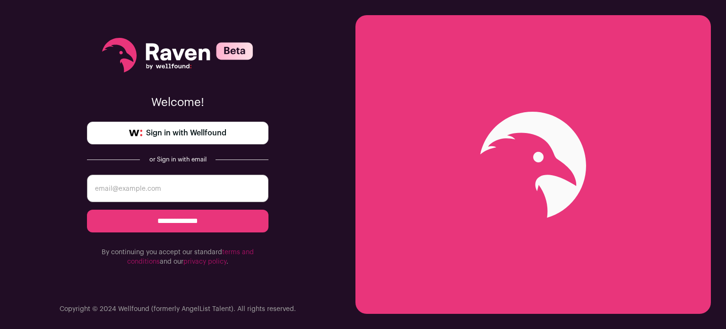
click at [192, 130] on span "Sign in with Wellfound" at bounding box center [186, 132] width 80 height 11
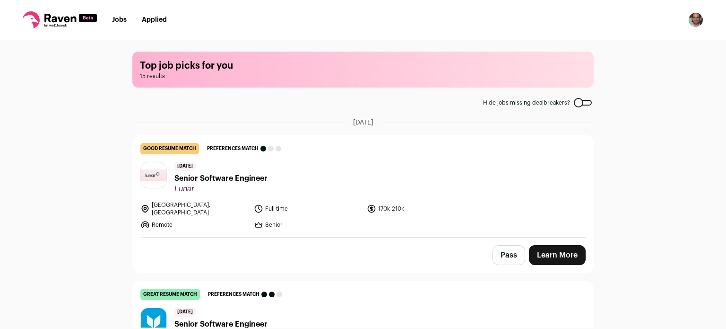
click at [245, 178] on span "Senior Software Engineer" at bounding box center [220, 178] width 93 height 11
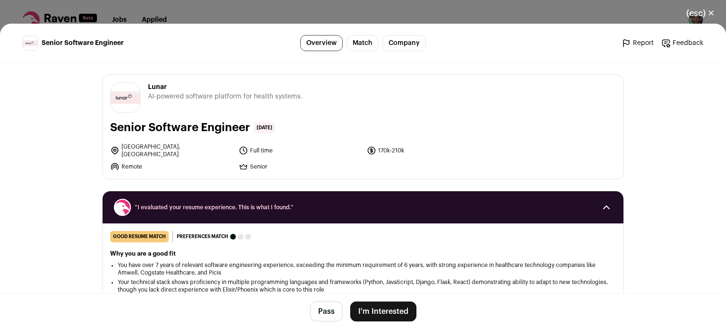
click at [324, 308] on button "Pass" at bounding box center [326, 311] width 33 height 20
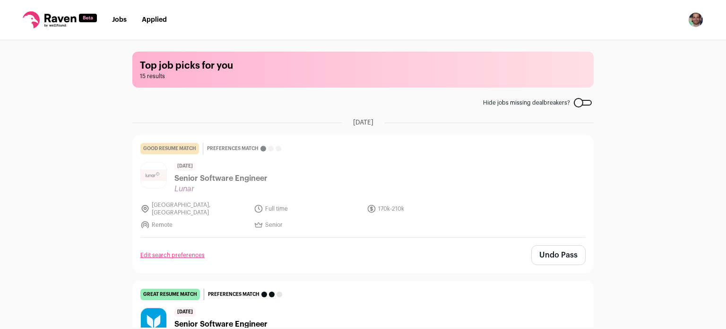
click at [691, 23] on img "Open dropdown" at bounding box center [695, 19] width 15 height 15
click at [642, 40] on link "Settings" at bounding box center [651, 44] width 105 height 23
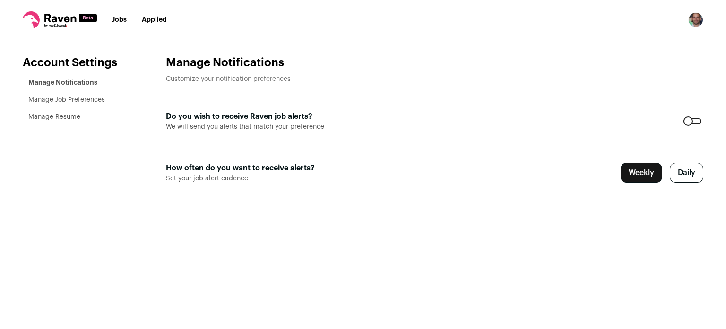
click at [96, 98] on link "Manage Job Preferences" at bounding box center [66, 99] width 77 height 7
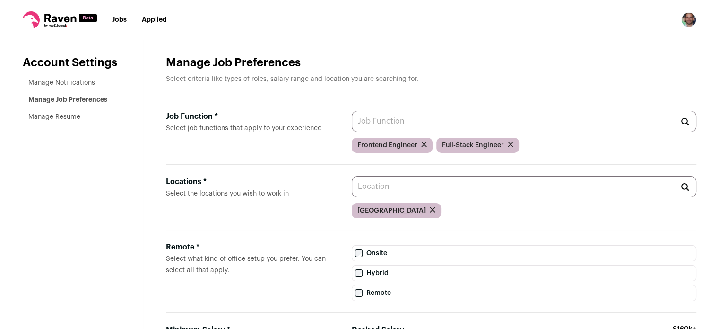
click at [72, 115] on link "Manage Resume" at bounding box center [54, 116] width 52 height 7
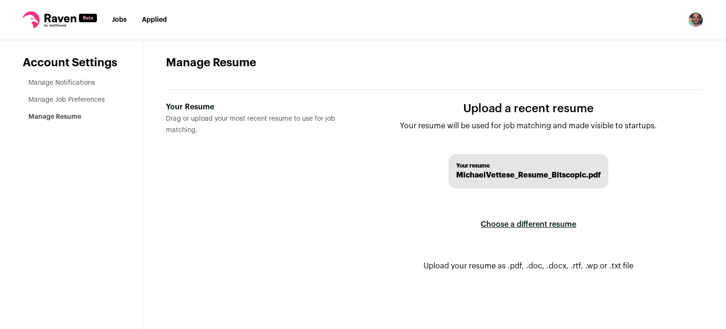
click at [542, 223] on label "Choose a different resume" at bounding box center [529, 224] width 96 height 26
click at [0, 0] on input "Your Resume Drag or upload your most recent resume to use for job matching." at bounding box center [0, 0] width 0 height 0
click at [82, 83] on link "Manage Notifications" at bounding box center [61, 82] width 67 height 7
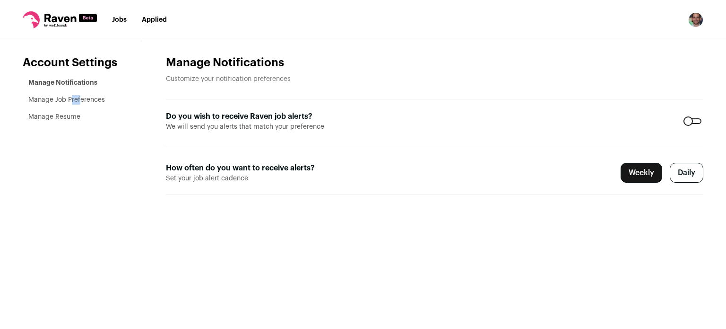
drag, startPoint x: 81, startPoint y: 92, endPoint x: 70, endPoint y: 94, distance: 11.5
click at [70, 94] on ul "Manage Notifications Manage Job Preferences Manage Resume" at bounding box center [74, 100] width 92 height 44
click at [53, 102] on link "Manage Job Preferences" at bounding box center [66, 99] width 77 height 7
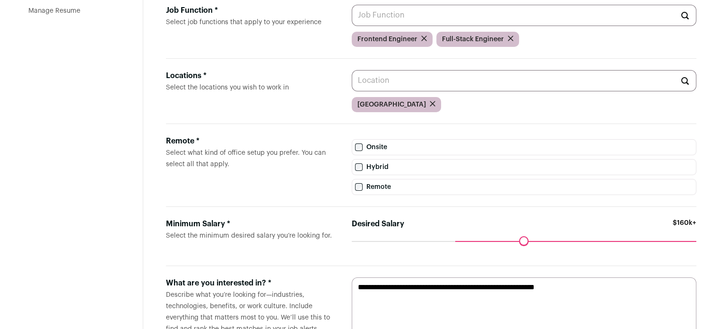
scroll to position [107, 0]
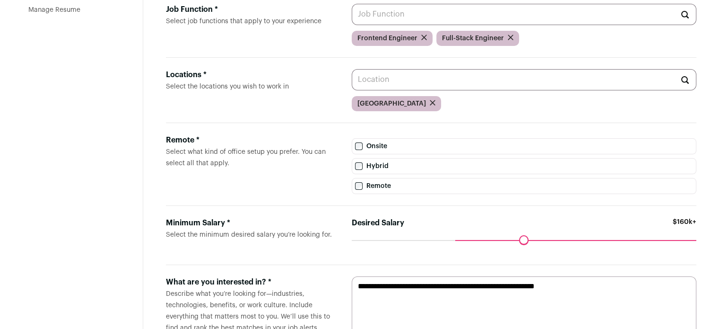
click at [358, 180] on label "Remote" at bounding box center [524, 186] width 345 height 16
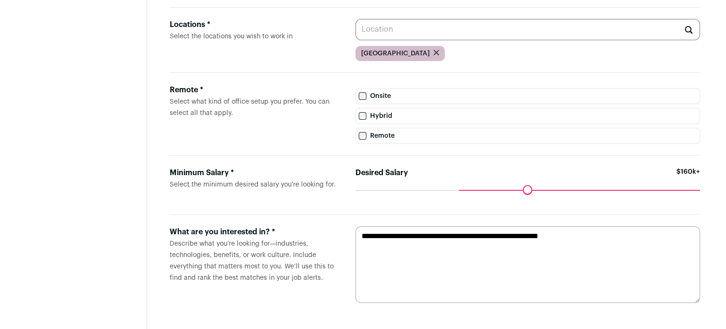
scroll to position [0, 0]
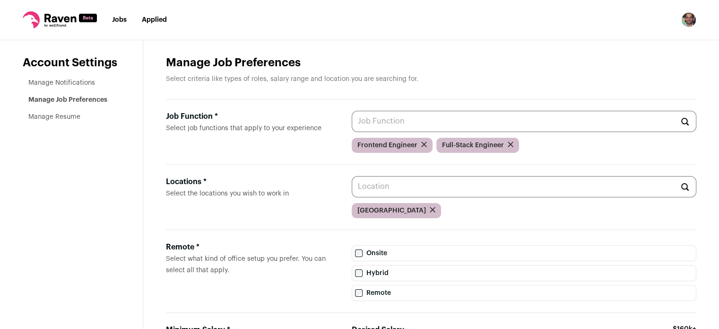
click at [684, 21] on img "Open dropdown" at bounding box center [688, 19] width 15 height 15
click at [634, 39] on link "Settings" at bounding box center [644, 44] width 105 height 23
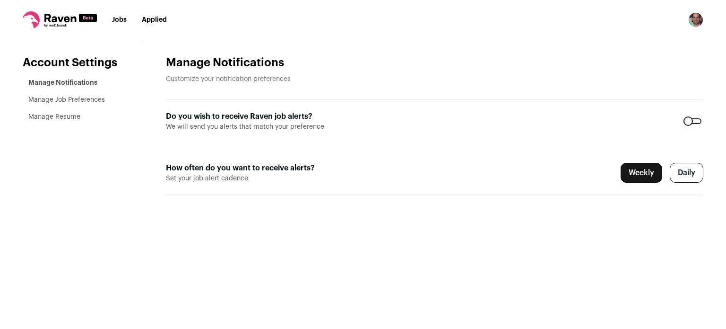
click at [121, 21] on link "Jobs" at bounding box center [119, 20] width 15 height 7
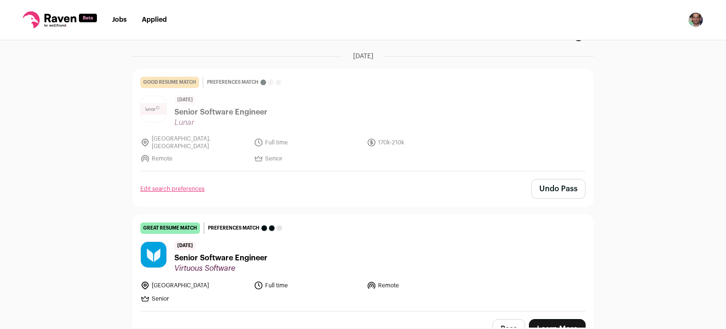
scroll to position [67, 0]
click at [183, 184] on link "Edit search preferences" at bounding box center [172, 188] width 64 height 8
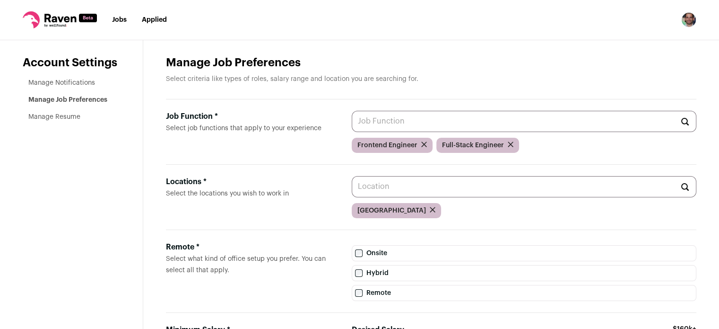
click at [122, 17] on link "Jobs" at bounding box center [119, 20] width 15 height 7
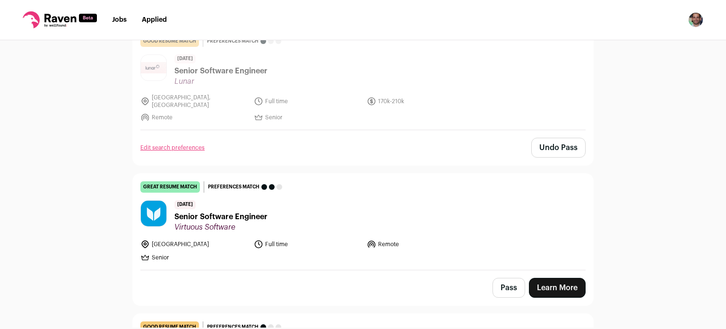
scroll to position [124, 0]
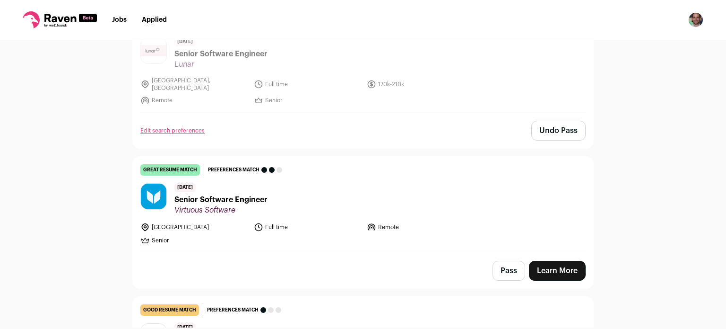
click at [216, 194] on span "Senior Software Engineer" at bounding box center [220, 199] width 93 height 11
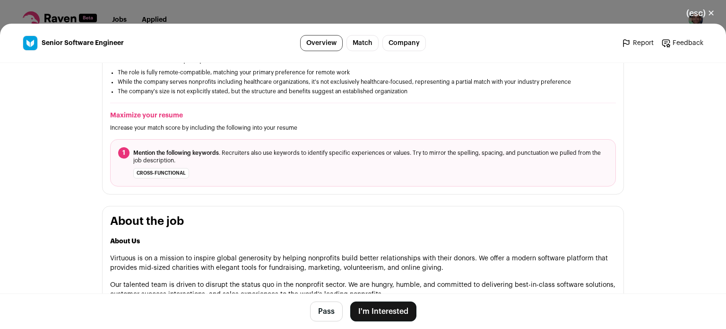
scroll to position [351, 0]
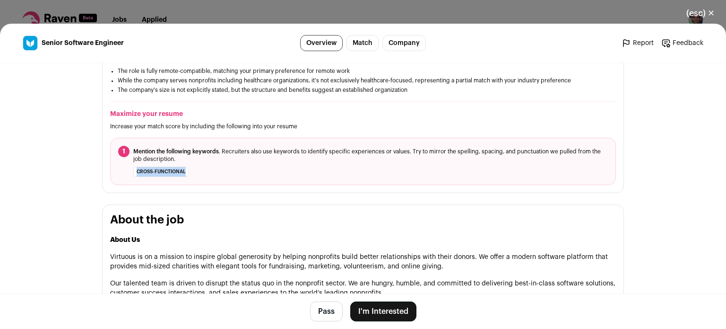
drag, startPoint x: 132, startPoint y: 170, endPoint x: 182, endPoint y: 169, distance: 49.7
click at [182, 169] on li "cross-functional" at bounding box center [161, 171] width 56 height 10
copy li "cross-functional"
click at [702, 10] on button "(esc) ✕" at bounding box center [700, 13] width 51 height 21
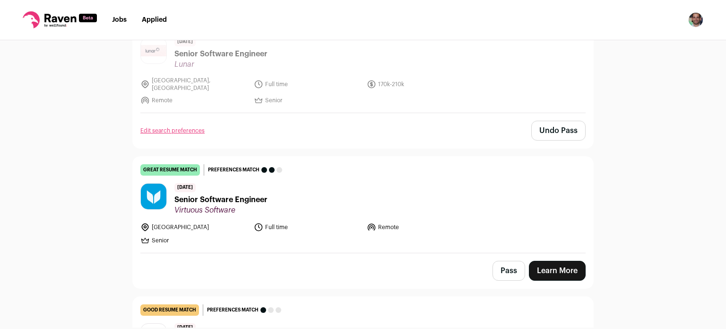
click at [691, 16] on img "Open dropdown" at bounding box center [695, 19] width 15 height 15
click at [644, 43] on link "Settings" at bounding box center [651, 44] width 105 height 23
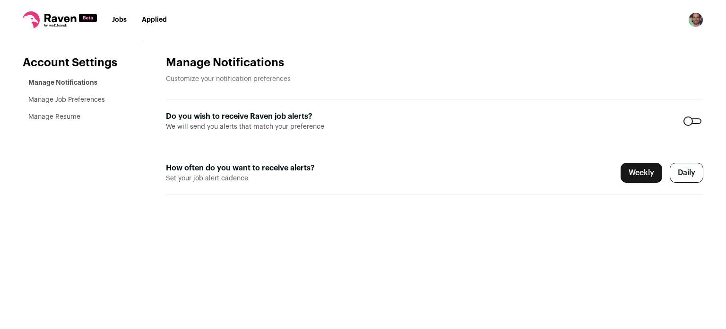
click at [64, 117] on link "Manage Resume" at bounding box center [54, 116] width 52 height 7
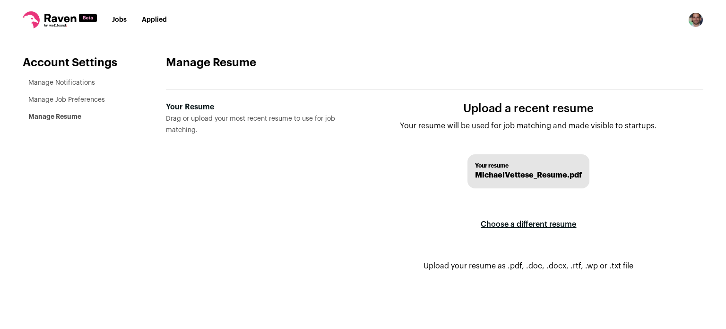
click at [516, 222] on label "Choose a different resume" at bounding box center [529, 224] width 96 height 26
click at [0, 0] on input "Your Resume Drag or upload your most recent resume to use for job matching." at bounding box center [0, 0] width 0 height 0
click at [120, 23] on link "Jobs" at bounding box center [119, 20] width 15 height 7
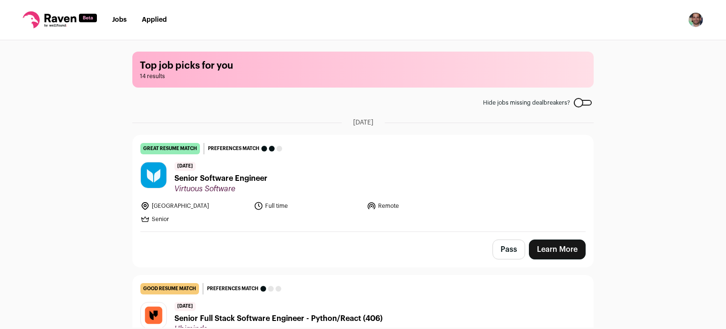
click at [219, 175] on span "Senior Software Engineer" at bounding box center [220, 178] width 93 height 11
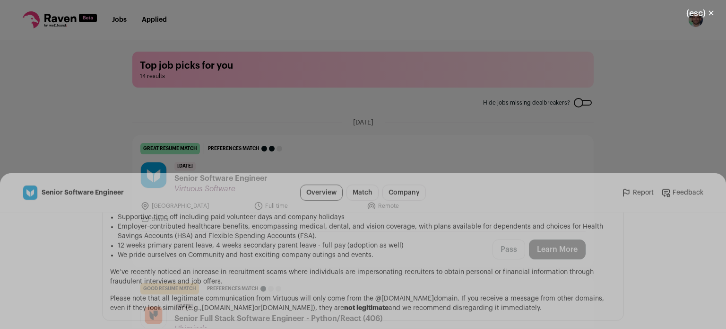
scroll to position [1372, 0]
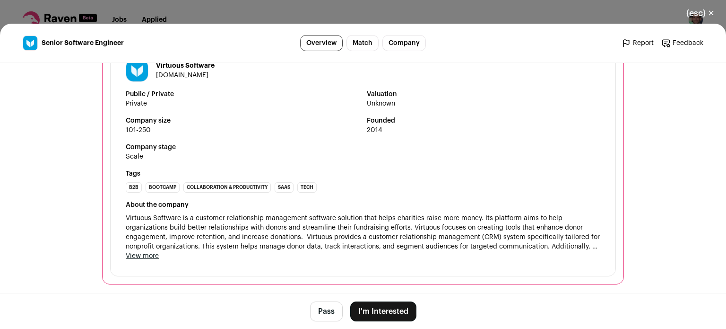
click at [383, 305] on button "I'm Interested" at bounding box center [383, 311] width 66 height 20
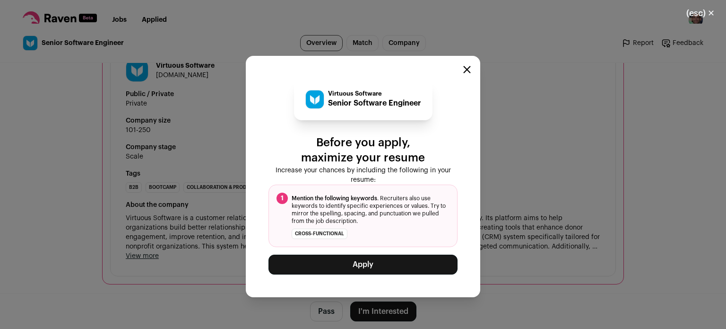
click at [359, 261] on button "Apply" at bounding box center [363, 264] width 189 height 20
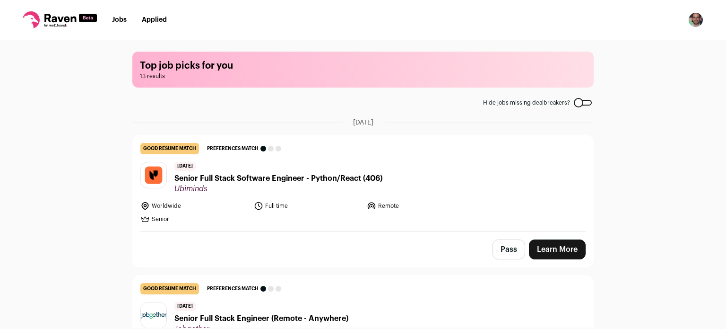
click at [242, 172] on div "11 days ago Senior Full Stack Software Engineer - Python/React (406) Ubiminds" at bounding box center [278, 178] width 208 height 32
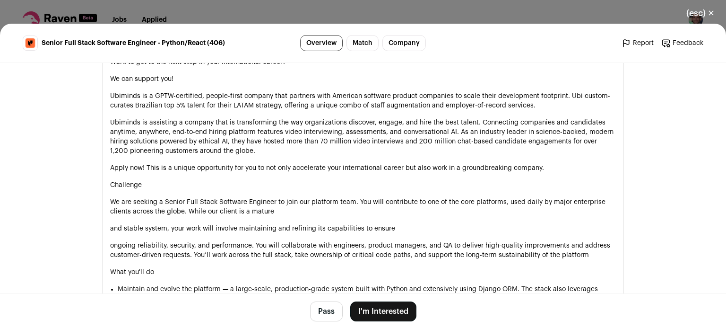
scroll to position [532, 0]
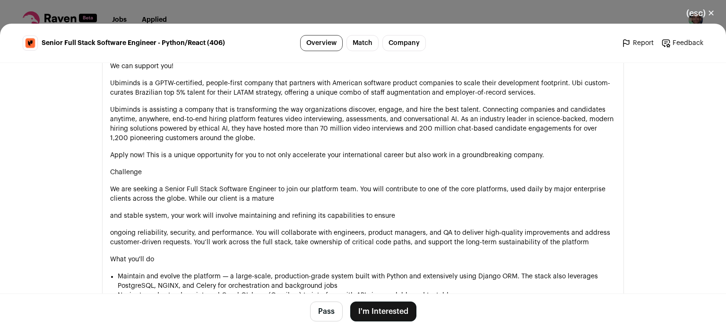
click at [324, 310] on button "Pass" at bounding box center [326, 311] width 33 height 20
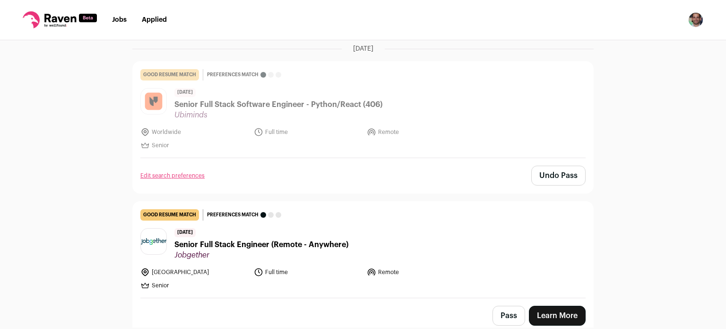
scroll to position [68, 0]
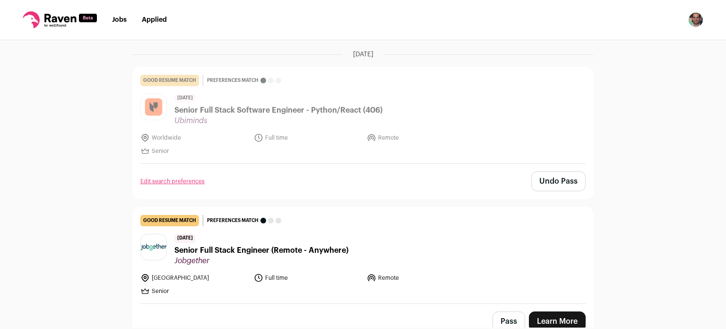
click at [296, 247] on span "Senior Full Stack Engineer (Remote - Anywhere)" at bounding box center [261, 249] width 174 height 11
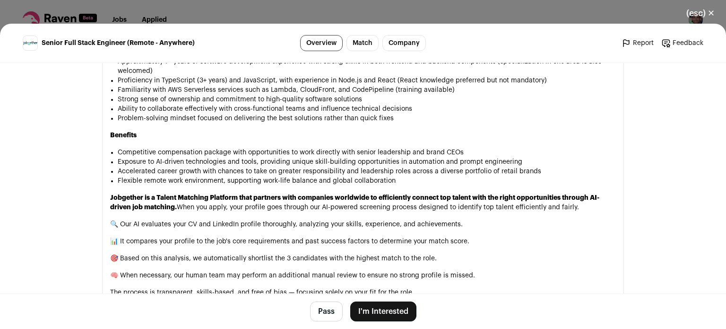
scroll to position [644, 0]
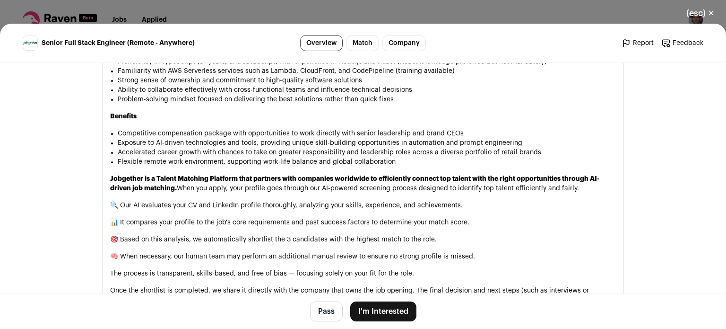
click at [319, 308] on button "Pass" at bounding box center [326, 311] width 33 height 20
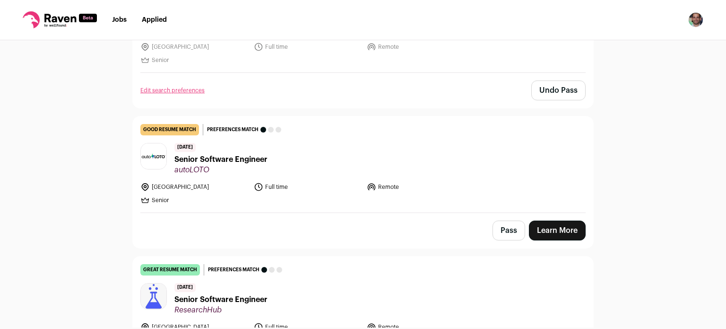
scroll to position [301, 0]
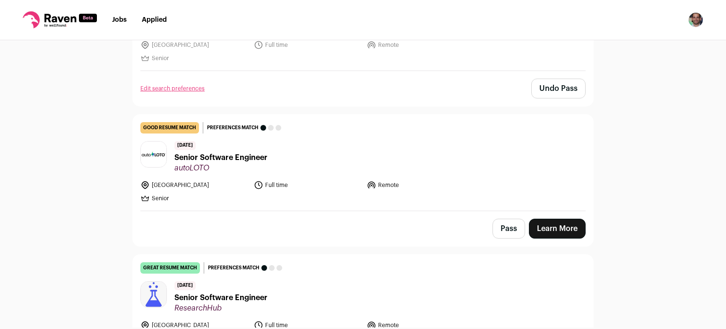
click at [231, 153] on span "Senior Software Engineer" at bounding box center [220, 157] width 93 height 11
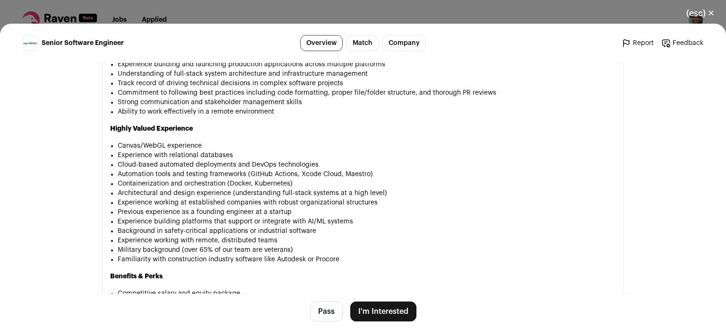
scroll to position [1036, 0]
click at [318, 314] on button "Pass" at bounding box center [326, 311] width 33 height 20
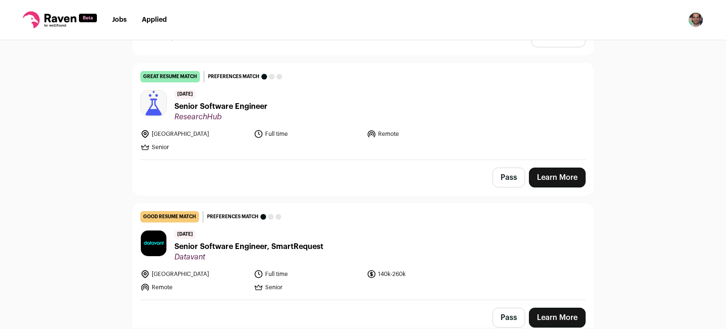
scroll to position [492, 0]
click at [219, 101] on span "Senior Software Engineer" at bounding box center [220, 106] width 93 height 11
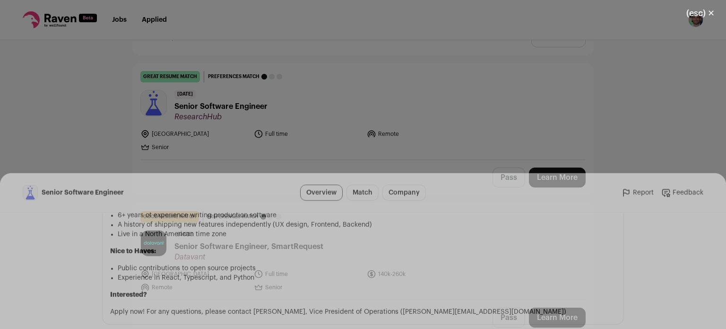
scroll to position [563, 0]
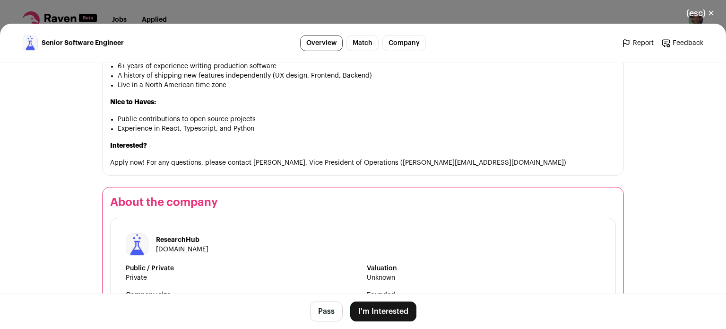
click at [382, 309] on button "I'm Interested" at bounding box center [383, 311] width 66 height 20
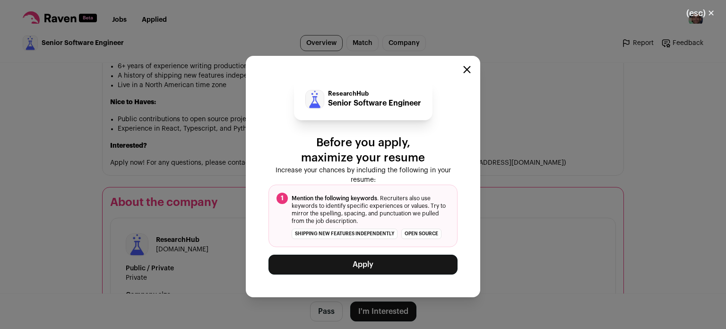
click at [357, 260] on button "Apply" at bounding box center [363, 264] width 189 height 20
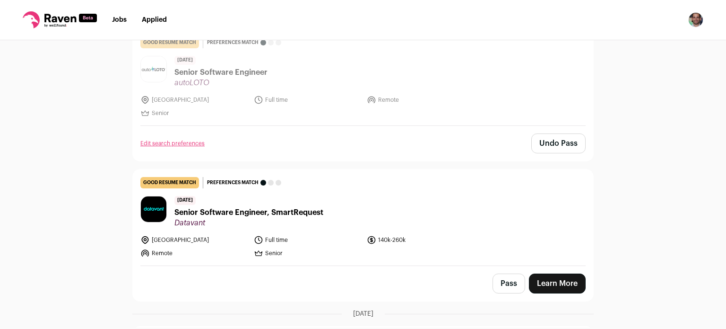
scroll to position [387, 0]
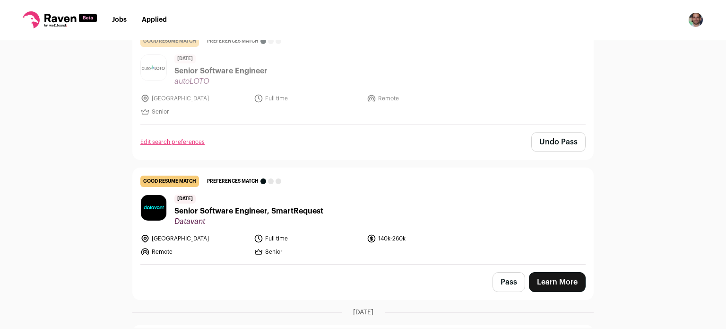
click at [229, 202] on div "12 days ago Senior Software Engineer, SmartRequest Datavant" at bounding box center [248, 210] width 149 height 32
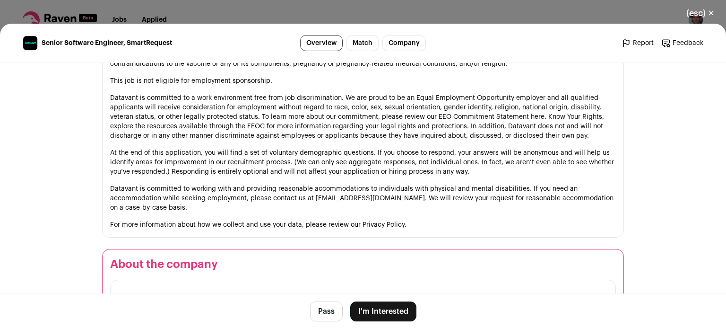
scroll to position [1002, 0]
click at [368, 308] on button "I'm Interested" at bounding box center [383, 311] width 66 height 20
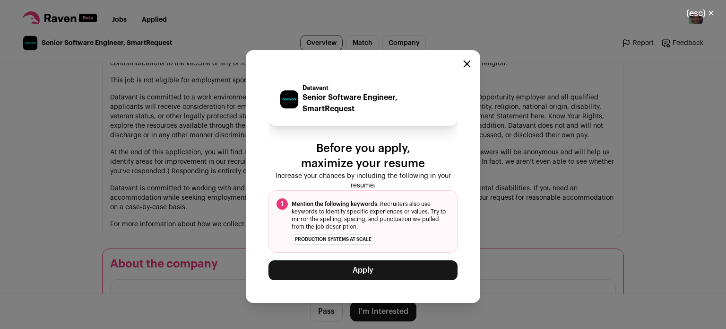
click at [354, 270] on button "Apply" at bounding box center [363, 270] width 189 height 20
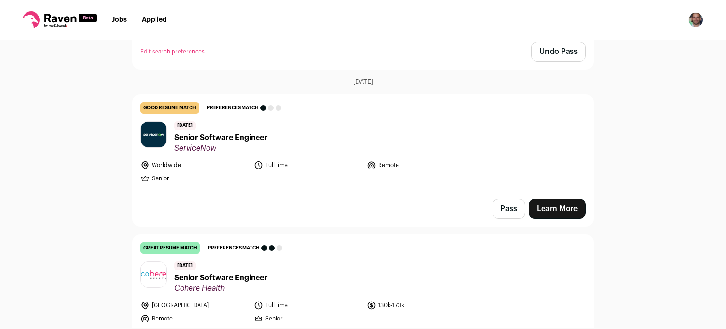
scroll to position [478, 0]
click at [249, 130] on div "15 days ago Senior Software Engineer ServiceNow" at bounding box center [220, 137] width 93 height 32
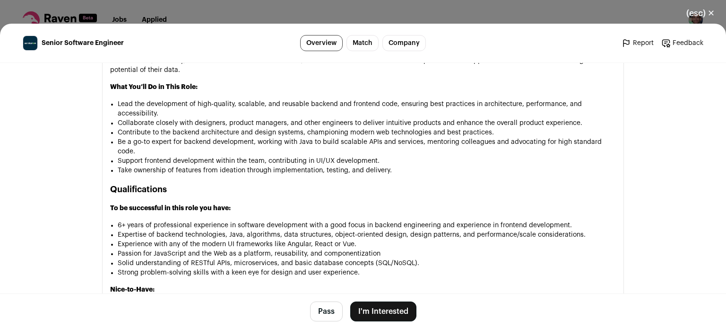
scroll to position [662, 0]
click at [324, 311] on button "Pass" at bounding box center [326, 311] width 33 height 20
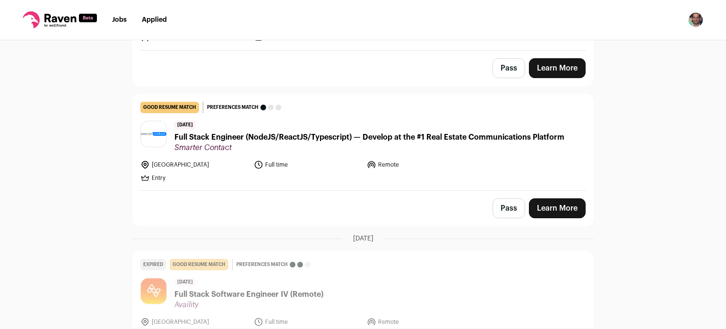
scroll to position [356, 0]
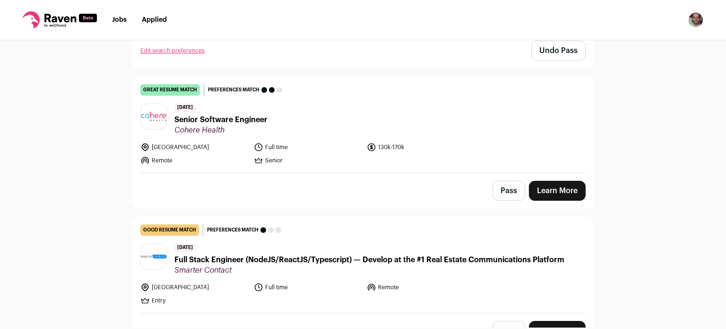
click at [228, 119] on span "Senior Software Engineer" at bounding box center [220, 119] width 93 height 11
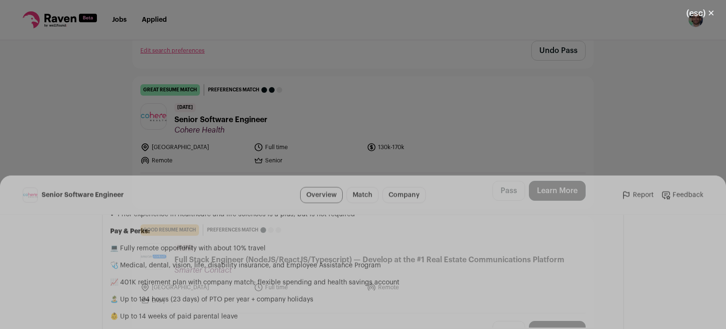
scroll to position [877, 0]
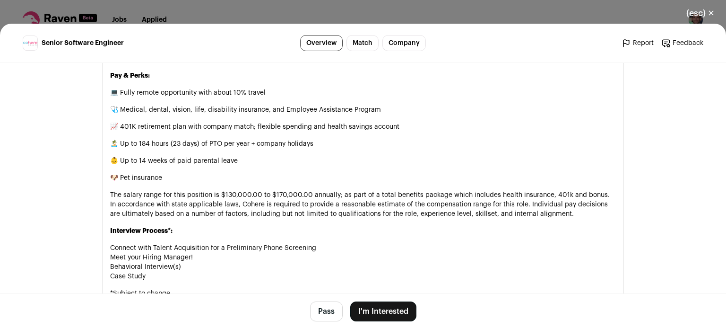
click at [367, 314] on button "I'm Interested" at bounding box center [383, 311] width 66 height 20
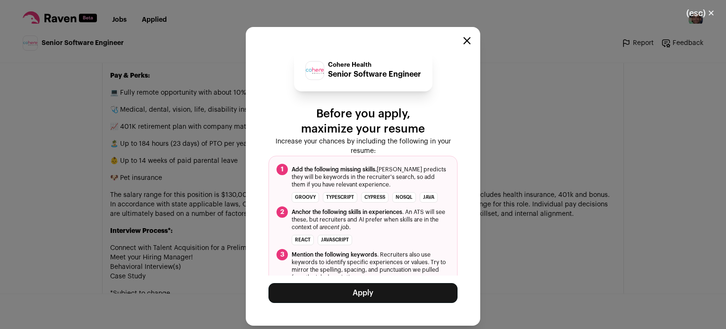
click at [367, 287] on button "Apply" at bounding box center [363, 293] width 189 height 20
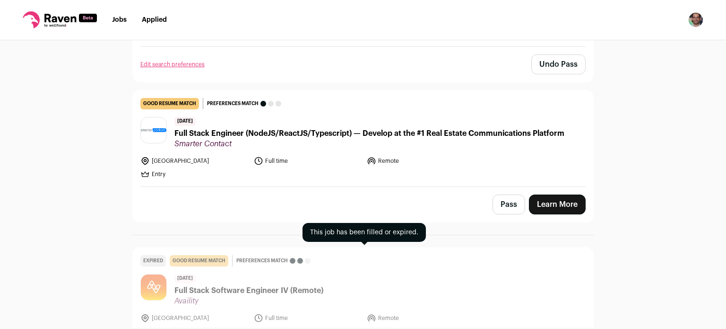
scroll to position [341, 0]
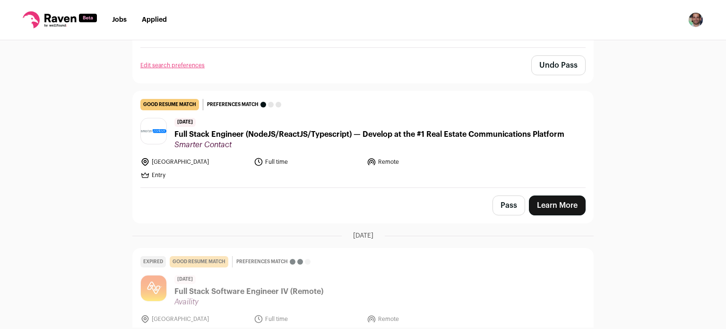
click at [499, 199] on button "Pass" at bounding box center [509, 205] width 33 height 20
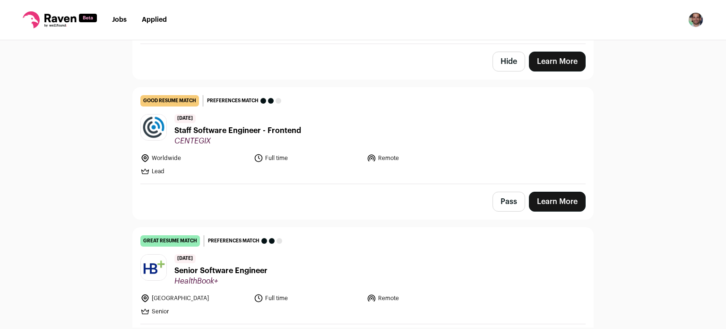
scroll to position [486, 0]
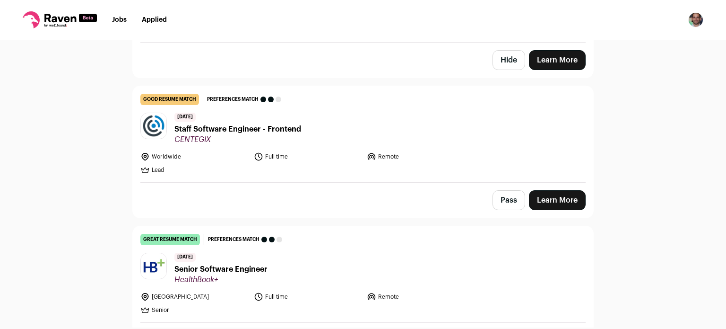
click at [281, 126] on span "Staff Software Engineer - Frontend" at bounding box center [237, 128] width 127 height 11
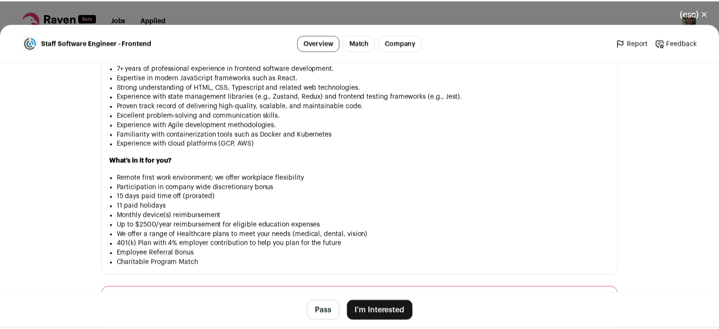
scroll to position [770, 0]
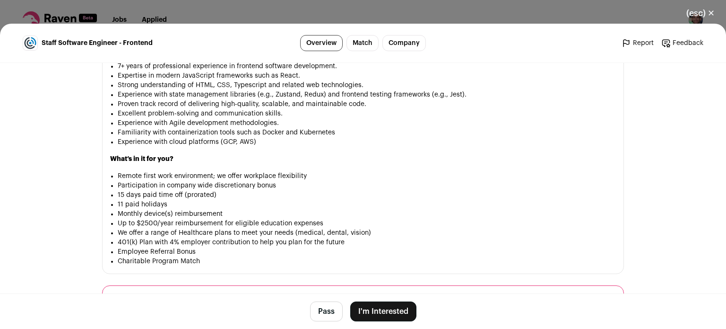
click at [364, 302] on button "I'm Interested" at bounding box center [383, 311] width 66 height 20
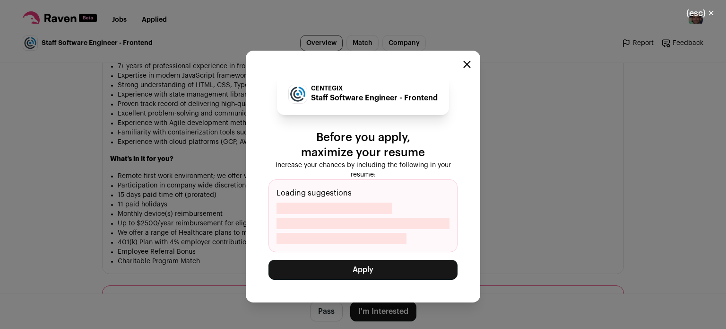
click at [351, 271] on button "Apply" at bounding box center [363, 270] width 189 height 20
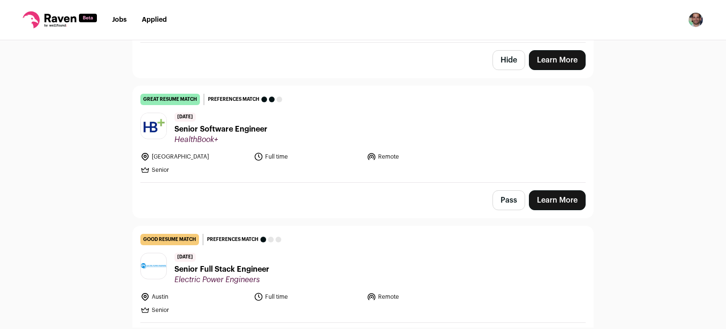
click at [153, 19] on link "Applied" at bounding box center [154, 20] width 25 height 7
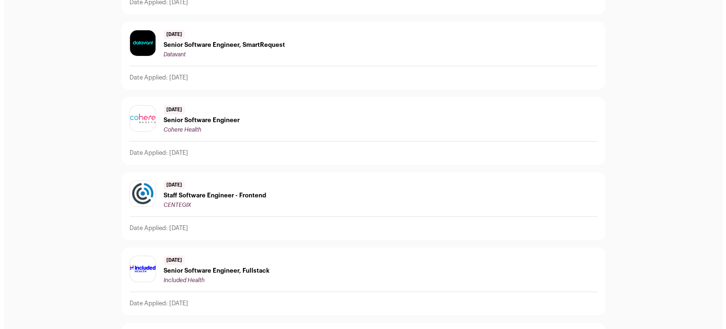
scroll to position [225, 0]
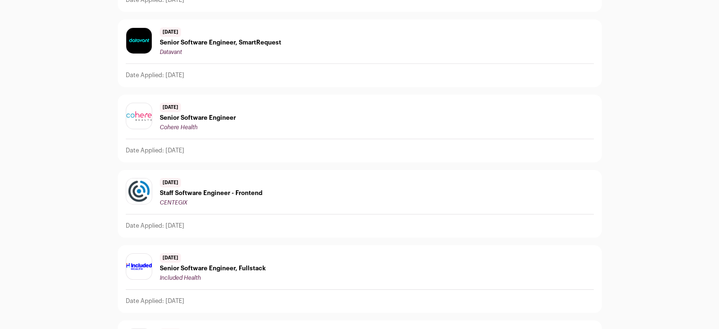
click at [184, 193] on span "Staff Software Engineer - Frontend" at bounding box center [211, 193] width 103 height 8
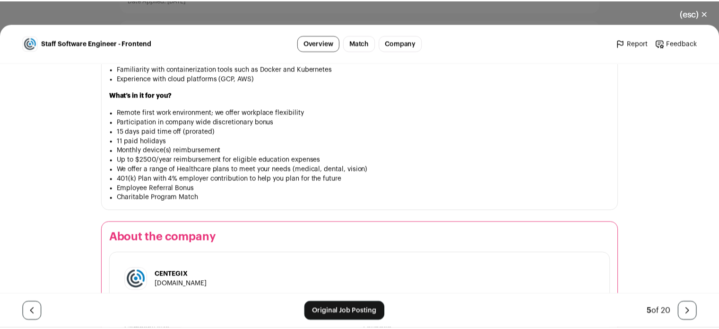
scroll to position [969, 0]
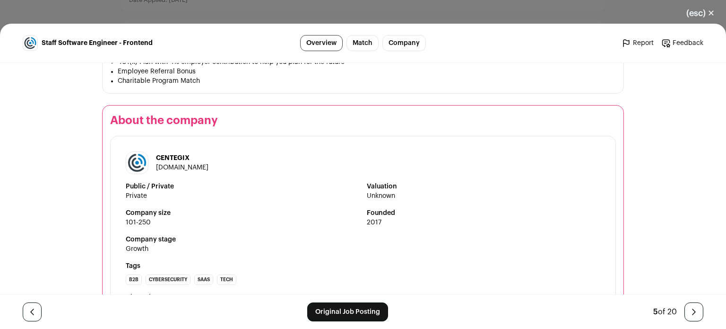
click at [338, 304] on link "Original Job Posting" at bounding box center [347, 311] width 81 height 19
click at [701, 16] on button "(esc) ✕" at bounding box center [700, 13] width 51 height 21
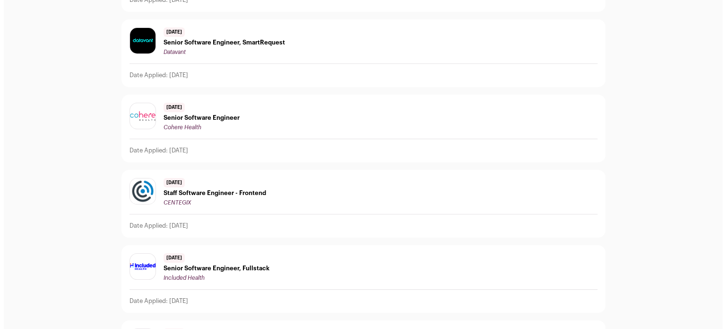
scroll to position [0, 0]
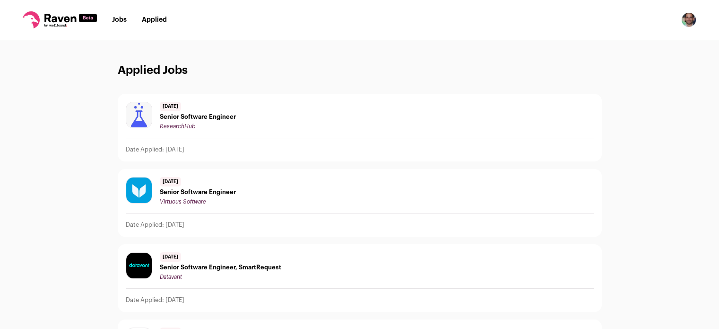
click at [115, 20] on link "Jobs" at bounding box center [119, 20] width 15 height 7
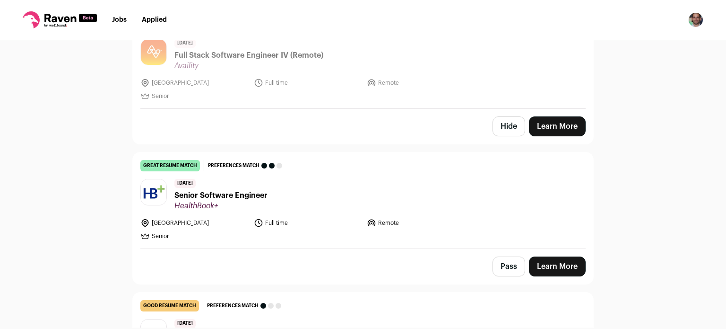
scroll to position [422, 0]
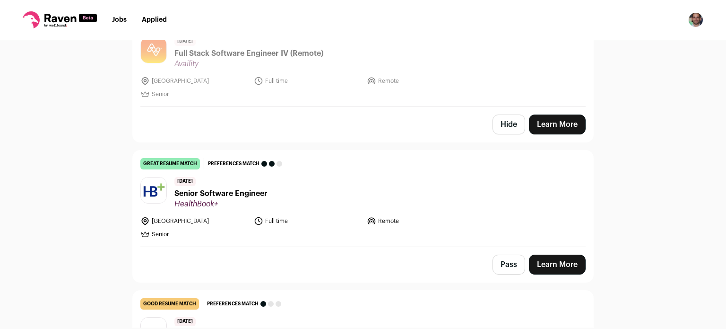
click at [212, 188] on span "Senior Software Engineer" at bounding box center [220, 193] width 93 height 11
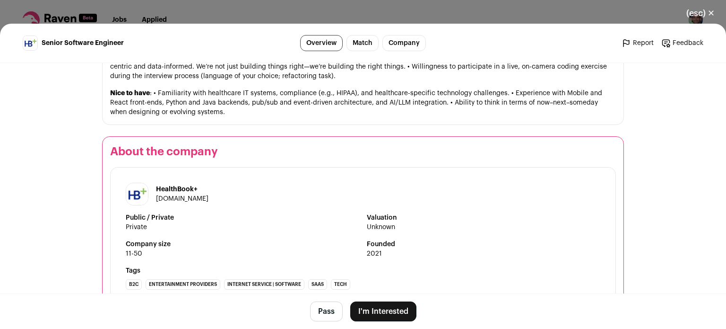
scroll to position [645, 0]
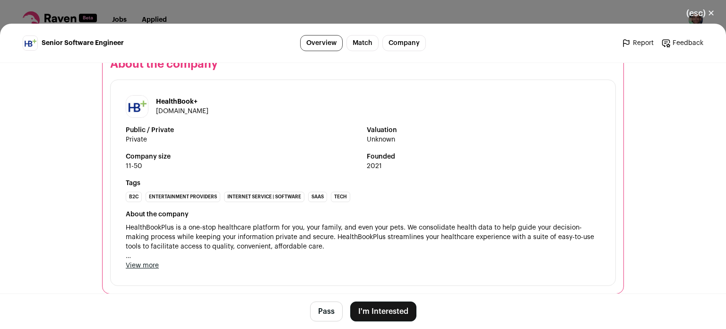
click at [378, 308] on button "I'm Interested" at bounding box center [383, 311] width 66 height 20
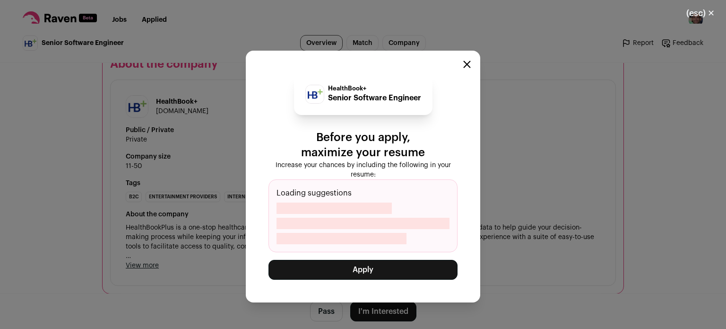
click at [366, 270] on button "Apply" at bounding box center [363, 270] width 189 height 20
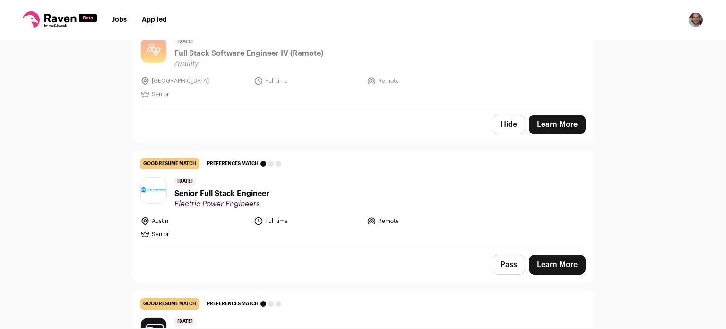
click at [231, 189] on span "Senior Full Stack Engineer" at bounding box center [221, 193] width 95 height 11
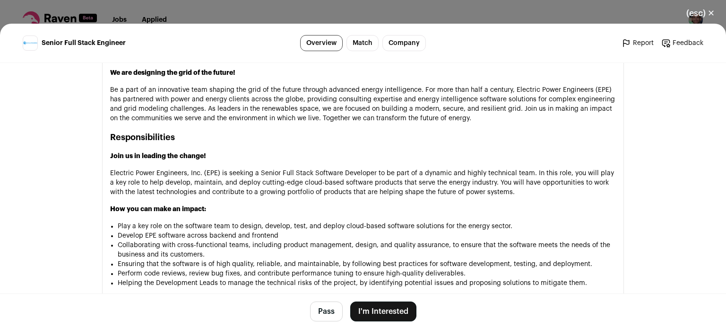
scroll to position [474, 0]
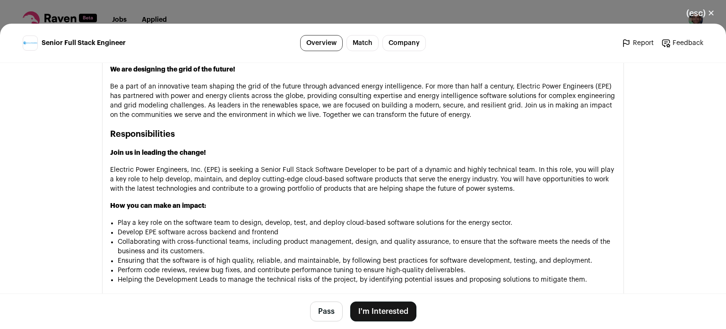
click at [322, 310] on button "Pass" at bounding box center [326, 311] width 33 height 20
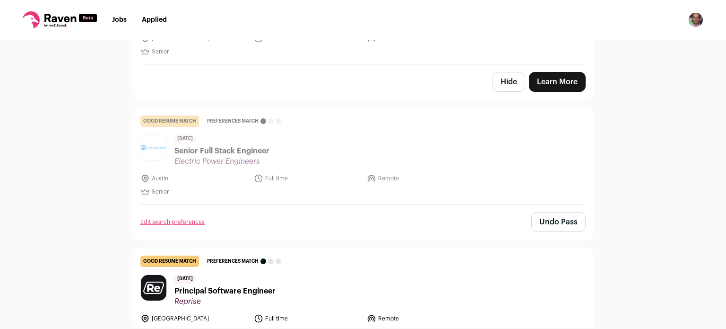
scroll to position [218, 0]
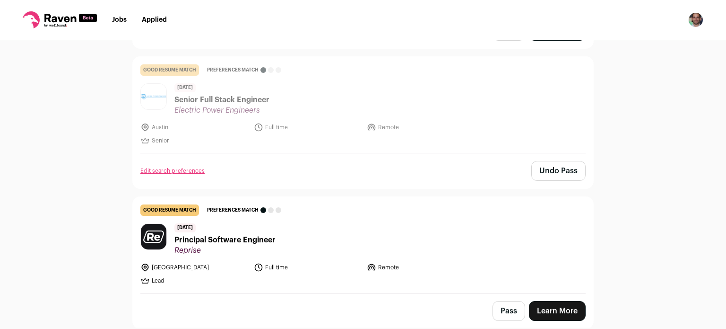
click at [233, 249] on span "Reprise" at bounding box center [224, 249] width 101 height 9
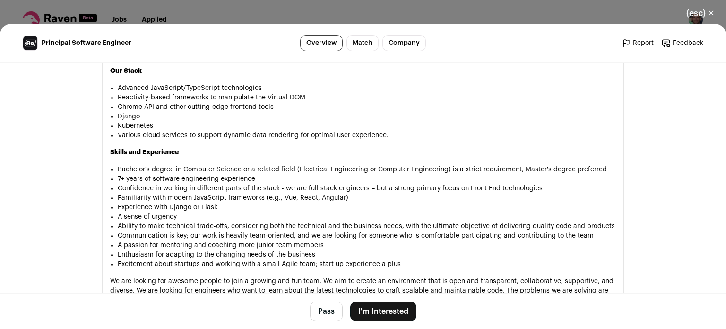
scroll to position [844, 0]
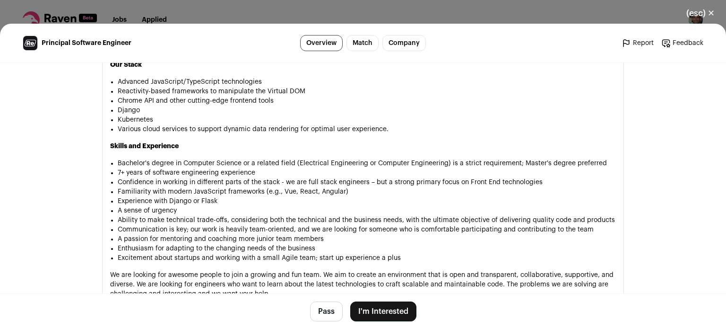
click at [321, 312] on button "Pass" at bounding box center [326, 311] width 33 height 20
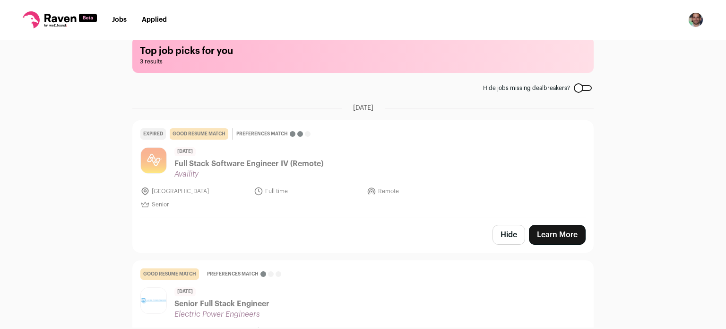
scroll to position [0, 0]
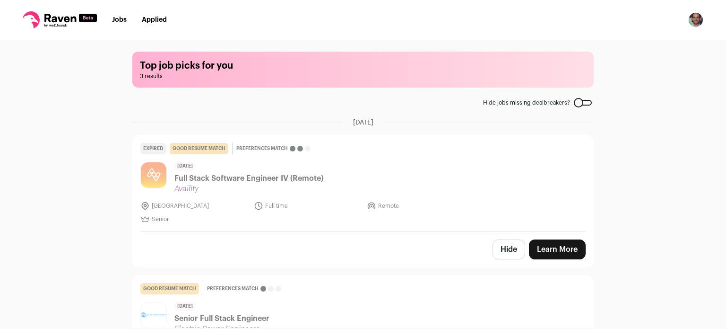
click at [329, 74] on span "3 results" at bounding box center [363, 76] width 446 height 8
click at [117, 17] on link "Jobs" at bounding box center [119, 20] width 15 height 7
